Goal: Find specific page/section: Find specific page/section

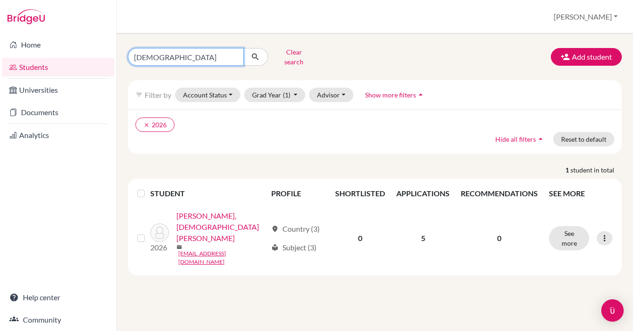
click at [173, 57] on input "[DEMOGRAPHIC_DATA]" at bounding box center [186, 57] width 116 height 18
type input "S"
type input "[PERSON_NAME]"
click at [255, 54] on button "submit" at bounding box center [255, 57] width 25 height 18
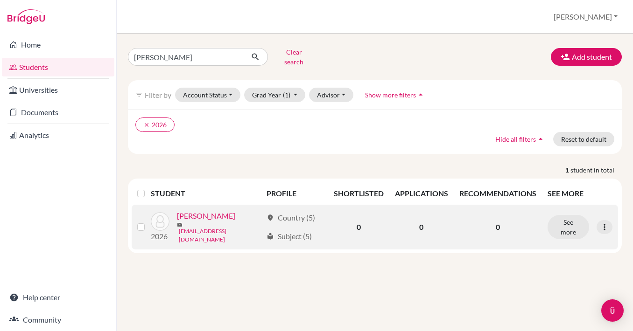
click at [208, 227] on link "[EMAIL_ADDRESS][DOMAIN_NAME]" at bounding box center [221, 235] width 84 height 17
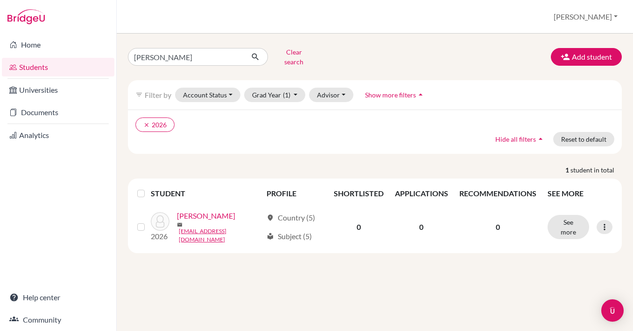
click at [208, 217] on link "[PERSON_NAME]" at bounding box center [206, 215] width 58 height 11
click at [237, 252] on div "[PERSON_NAME] Clear search Add student filter_list Filter by Account Status Act…" at bounding box center [375, 183] width 516 height 298
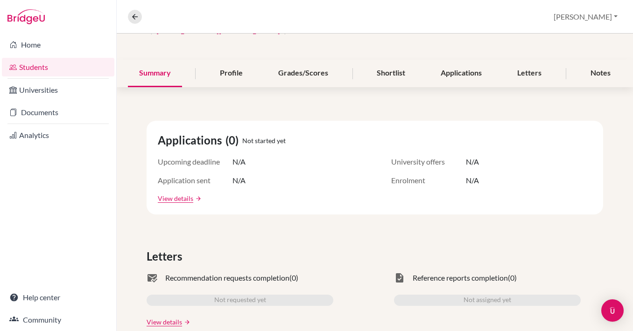
scroll to position [89, 0]
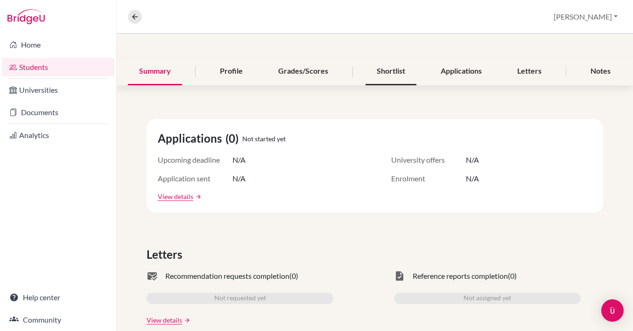
click at [392, 67] on div "Shortlist" at bounding box center [390, 72] width 51 height 28
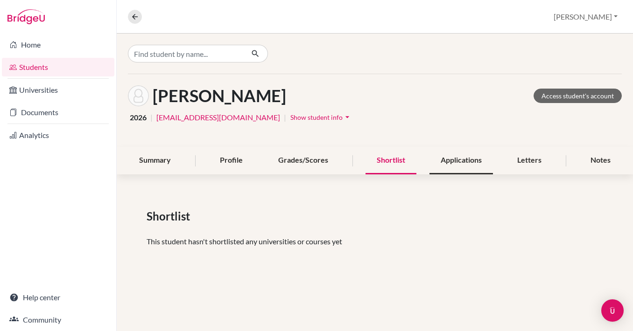
click at [462, 163] on div "Applications" at bounding box center [460, 161] width 63 height 28
click at [393, 163] on div "Shortlist" at bounding box center [390, 161] width 51 height 28
